Goal: Check status

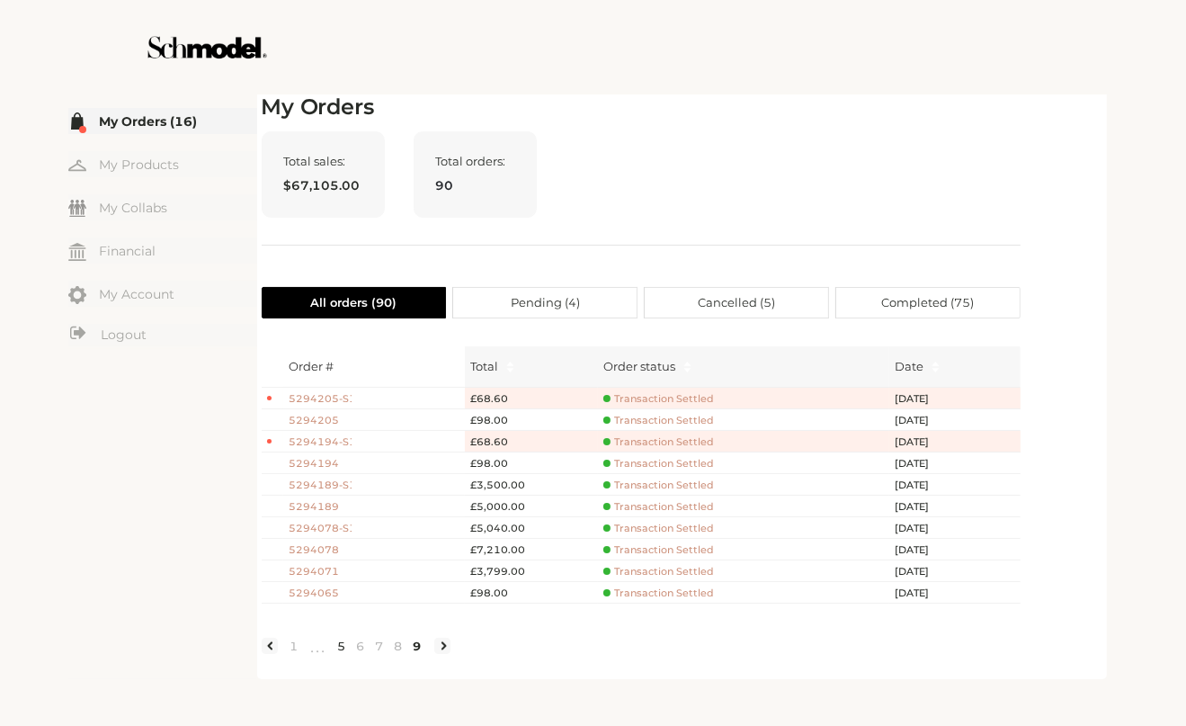
click at [341, 654] on link "5" at bounding box center [342, 646] width 19 height 16
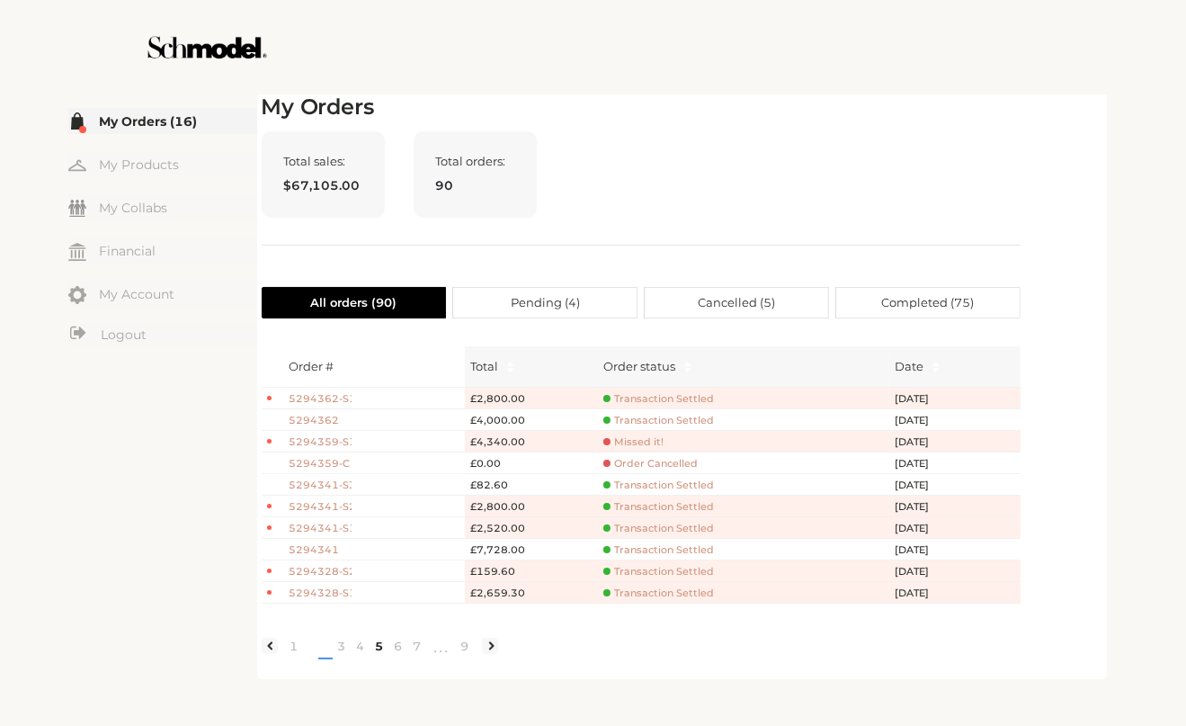
click at [318, 657] on span "•••" at bounding box center [318, 647] width 29 height 22
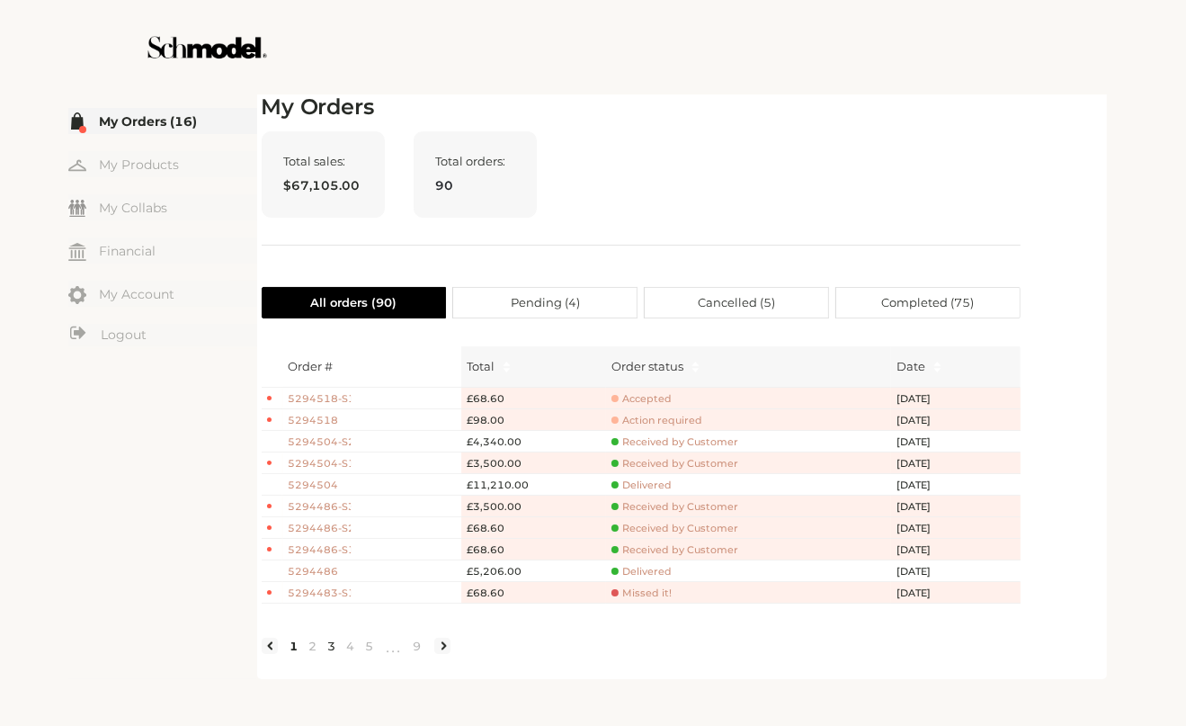
click at [336, 654] on link "3" at bounding box center [332, 646] width 19 height 16
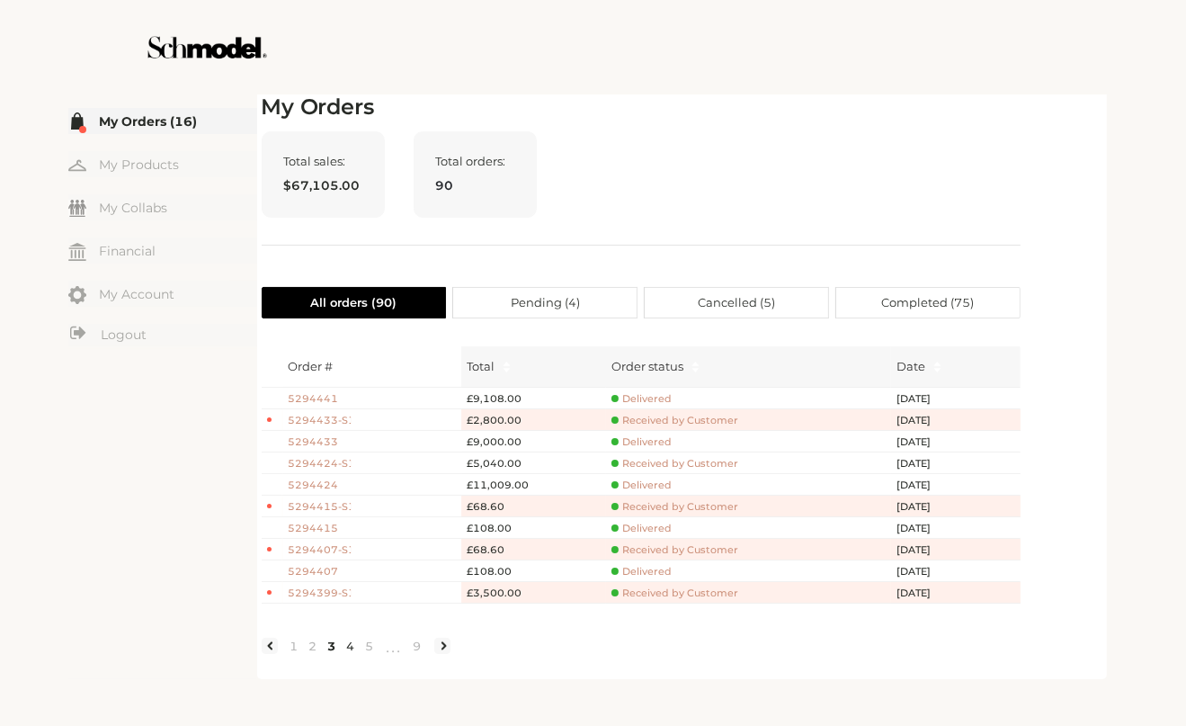
click at [350, 654] on link "4" at bounding box center [351, 646] width 19 height 16
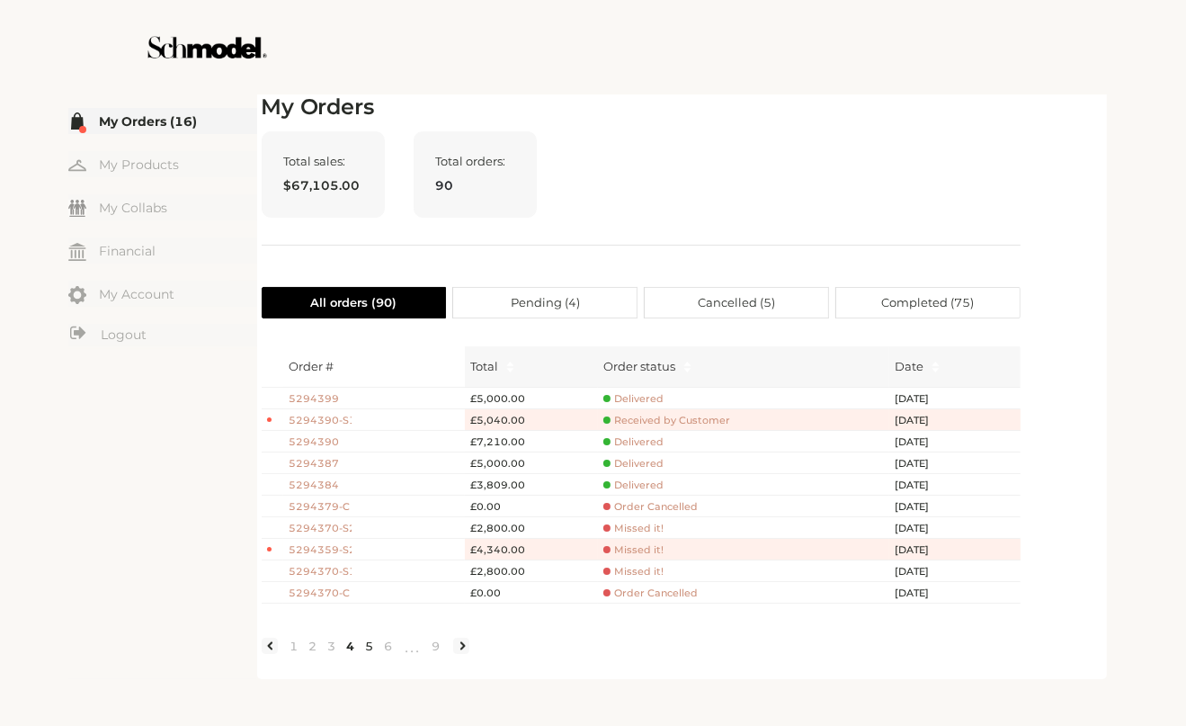
click at [368, 654] on link "5" at bounding box center [370, 646] width 19 height 16
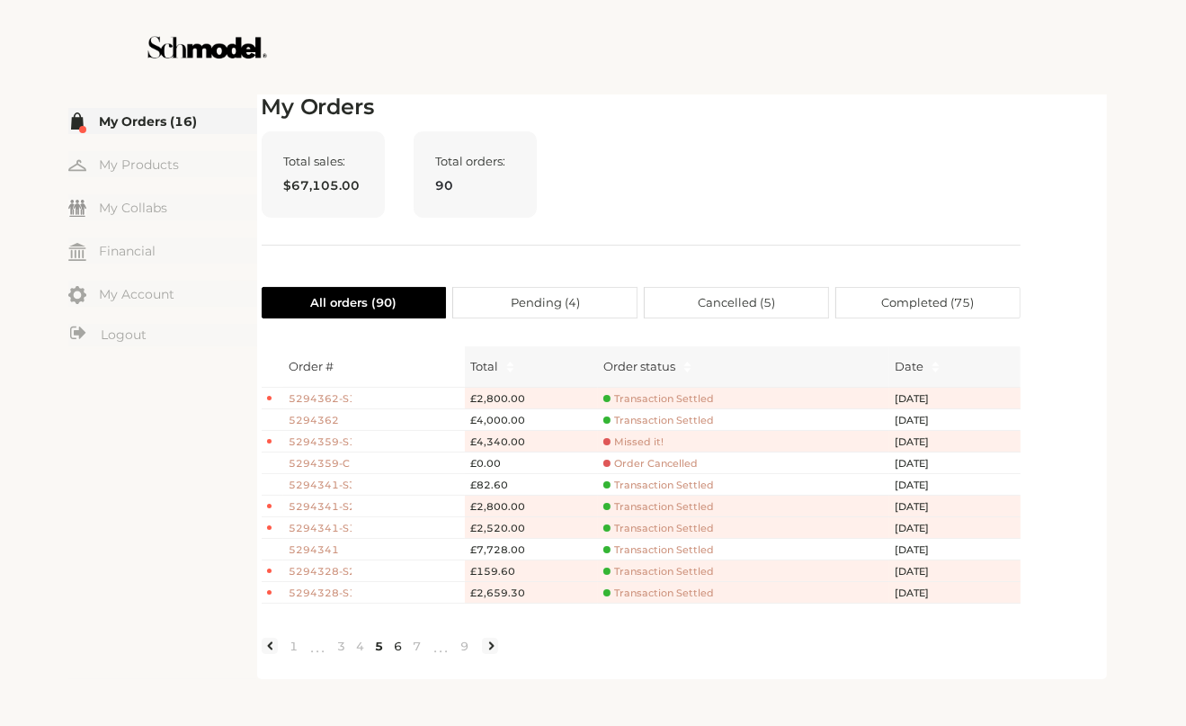
click at [399, 654] on link "6" at bounding box center [398, 646] width 19 height 16
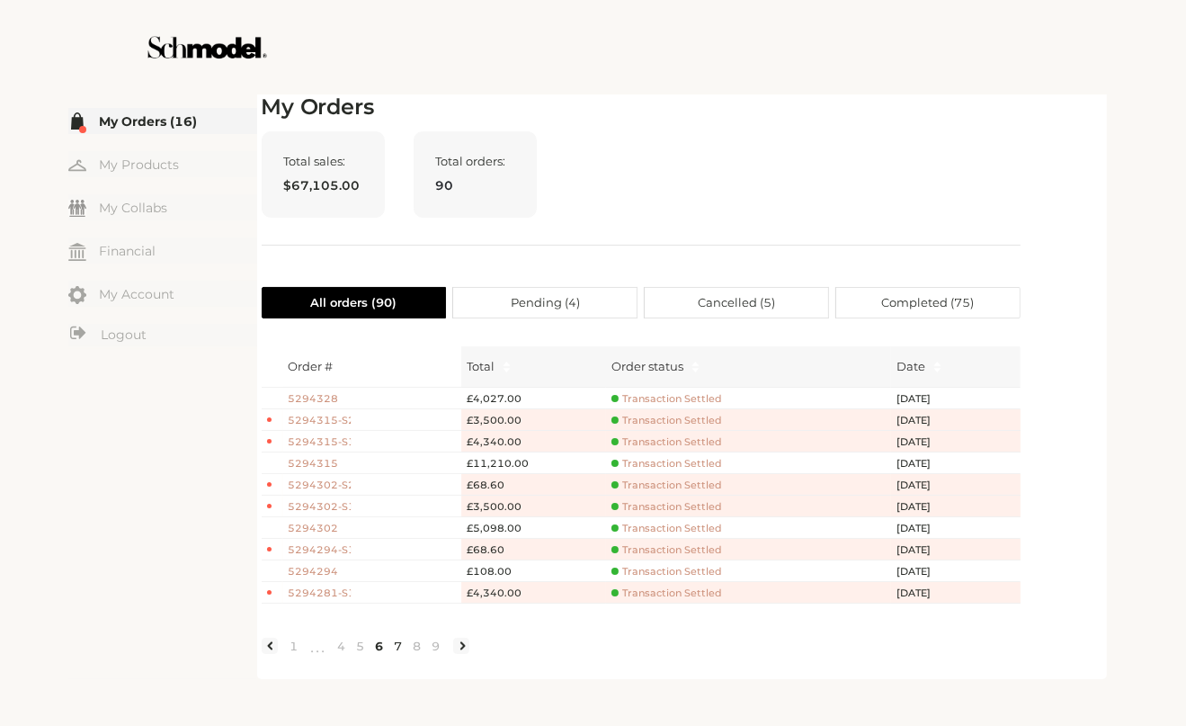
click at [396, 654] on link "7" at bounding box center [398, 646] width 19 height 16
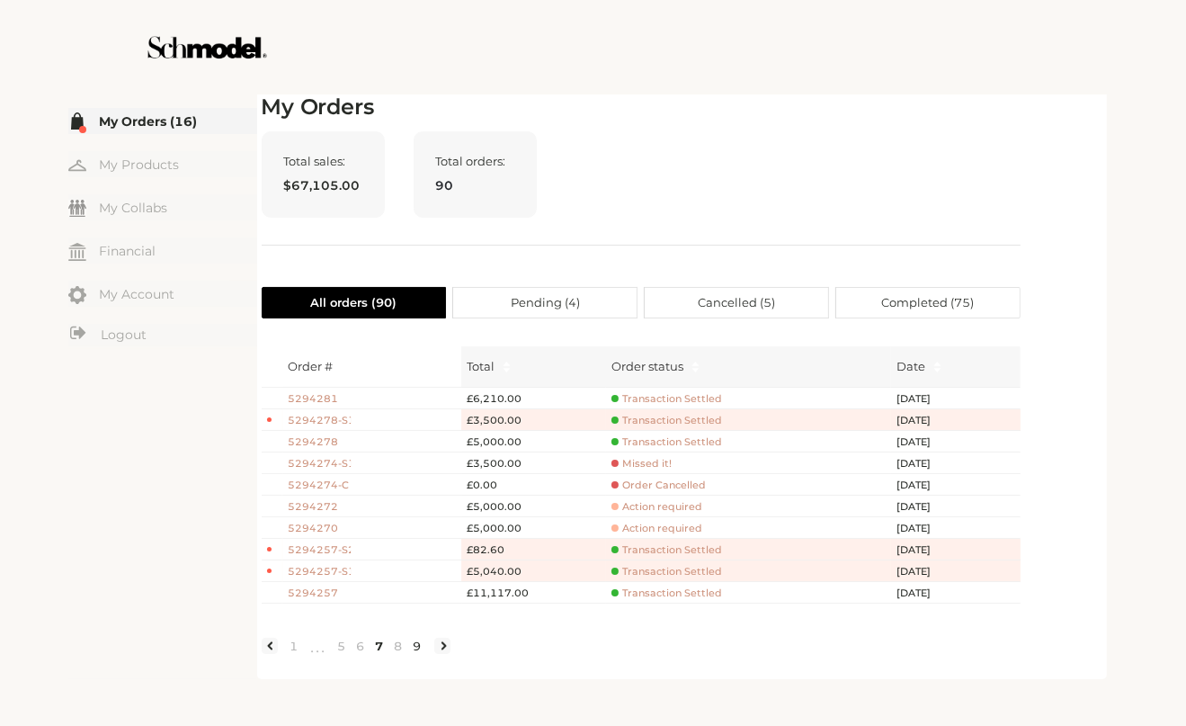
click at [419, 654] on link "9" at bounding box center [417, 646] width 19 height 16
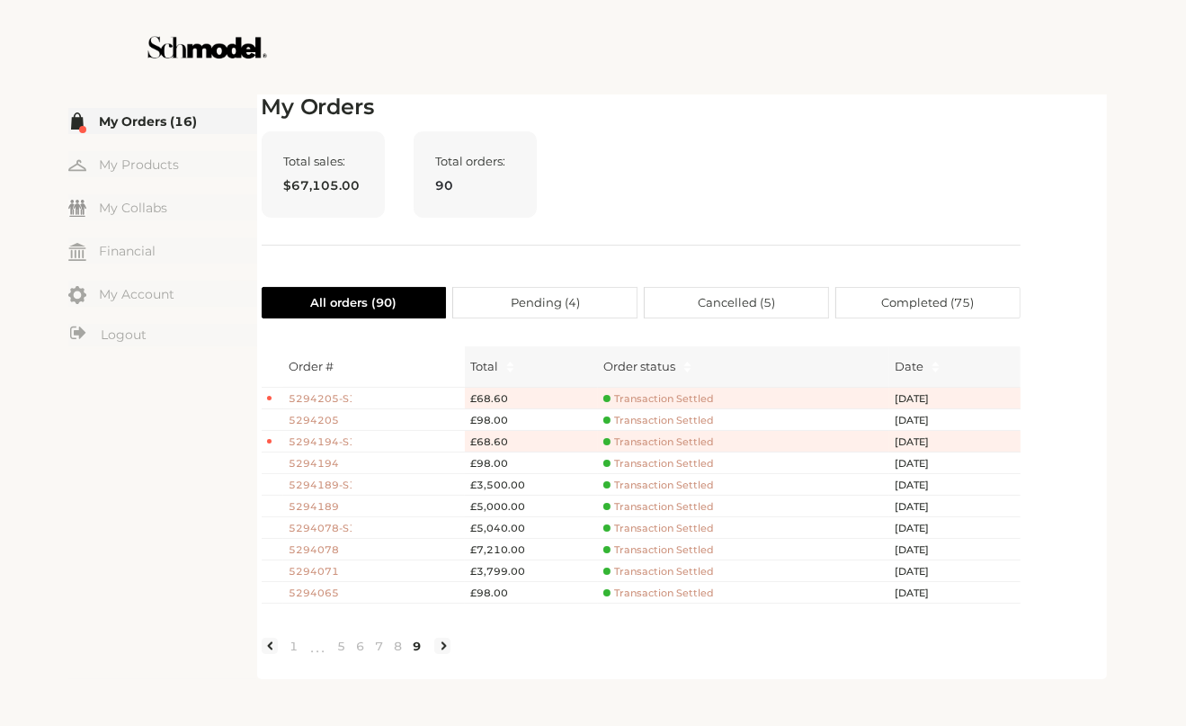
click at [321, 500] on span "5294189" at bounding box center [320, 506] width 63 height 15
click at [328, 505] on span "5294189" at bounding box center [320, 506] width 63 height 15
